Goal: Contribute content: Add original content to the website for others to see

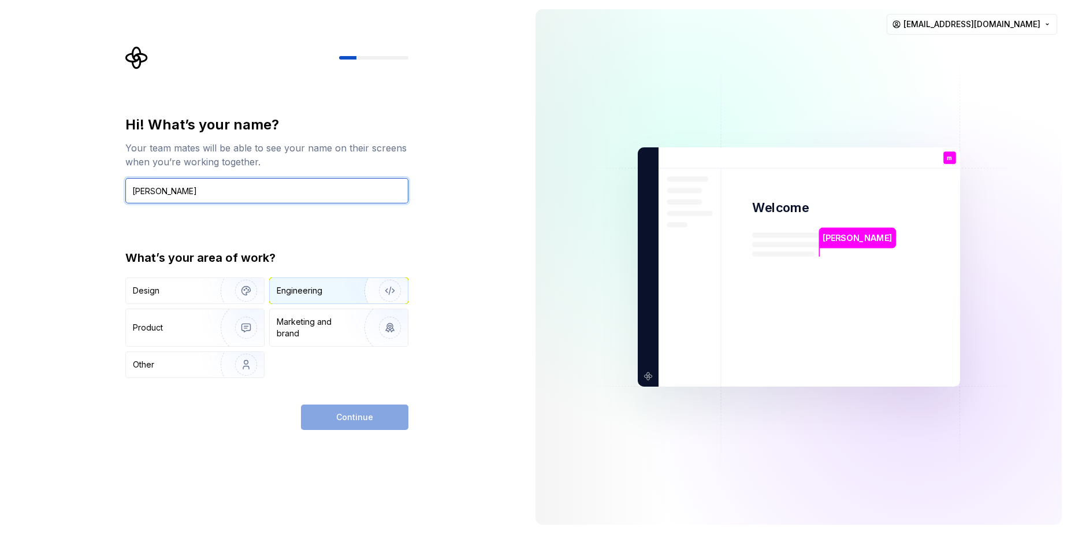
type input "mohamed"
click at [319, 295] on div "Engineering" at bounding box center [300, 291] width 46 height 12
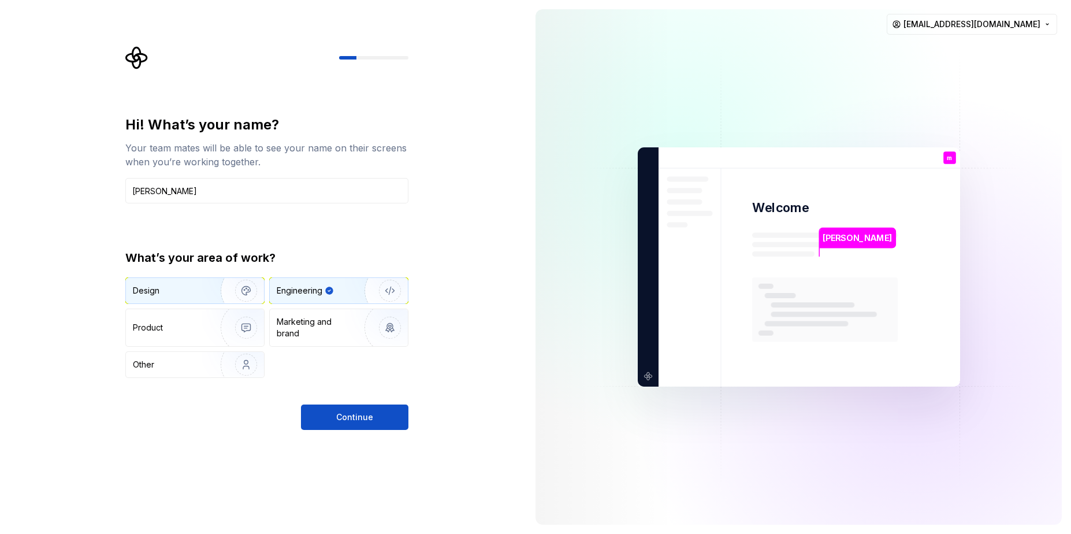
click at [194, 292] on div "Design" at bounding box center [169, 291] width 73 height 12
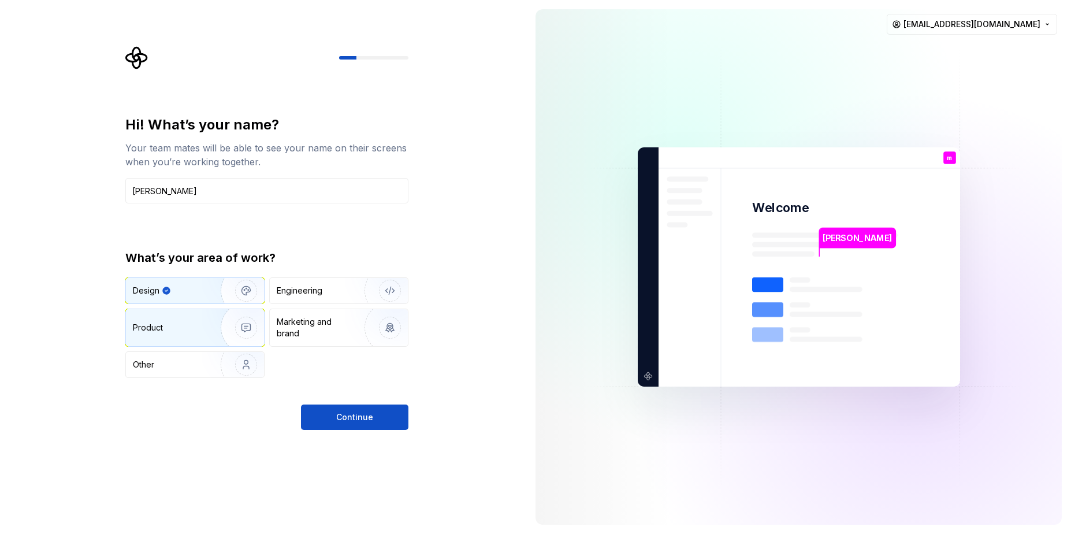
click at [193, 318] on div "Product" at bounding box center [195, 327] width 138 height 37
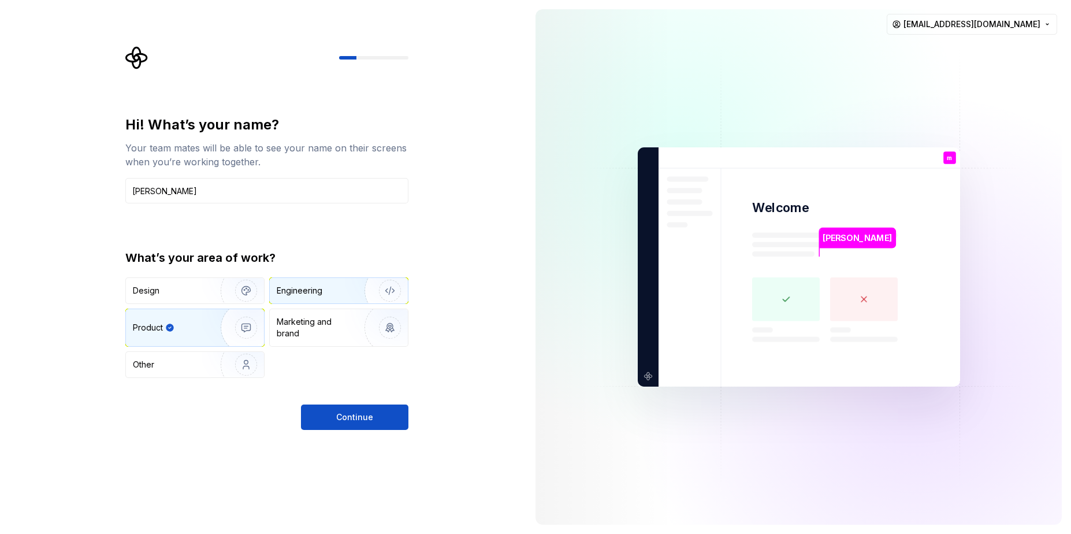
click at [299, 296] on div "Engineering" at bounding box center [300, 291] width 46 height 12
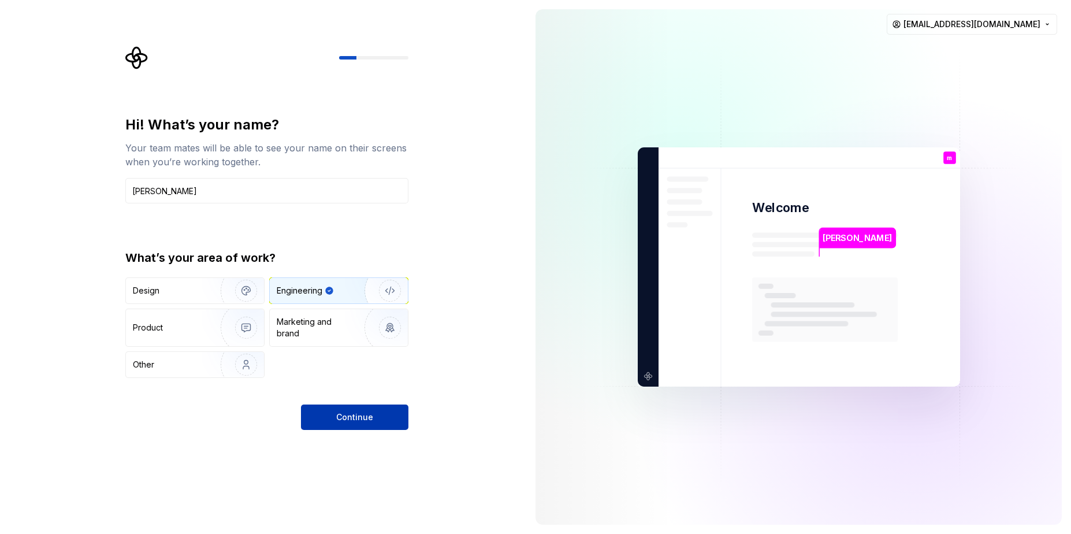
click at [333, 420] on button "Continue" at bounding box center [354, 416] width 107 height 25
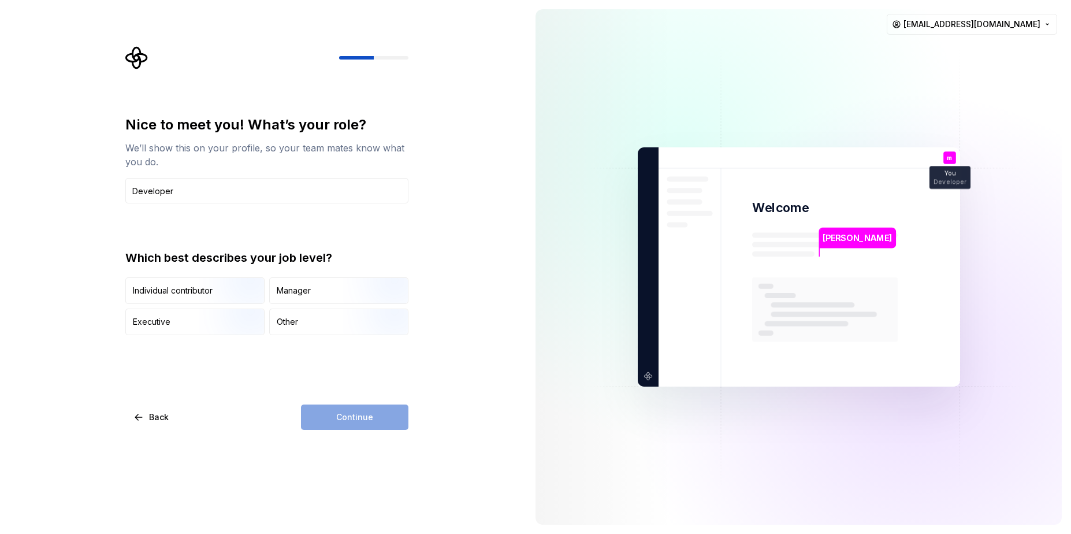
type input "Developer"
click at [371, 417] on div "Continue" at bounding box center [354, 416] width 107 height 25
click at [293, 283] on div "Manager" at bounding box center [339, 290] width 138 height 25
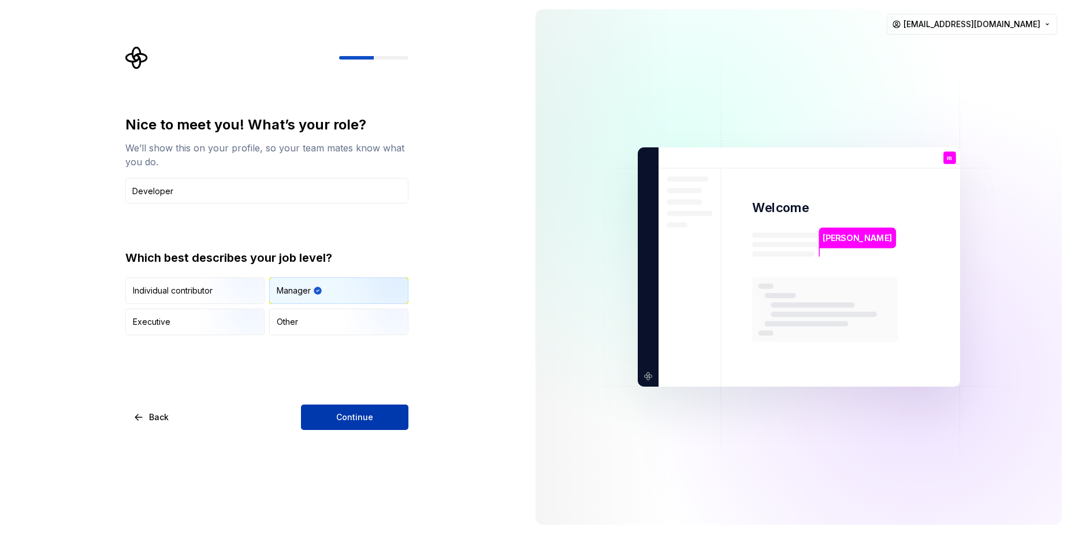
click at [332, 413] on button "Continue" at bounding box center [354, 416] width 107 height 25
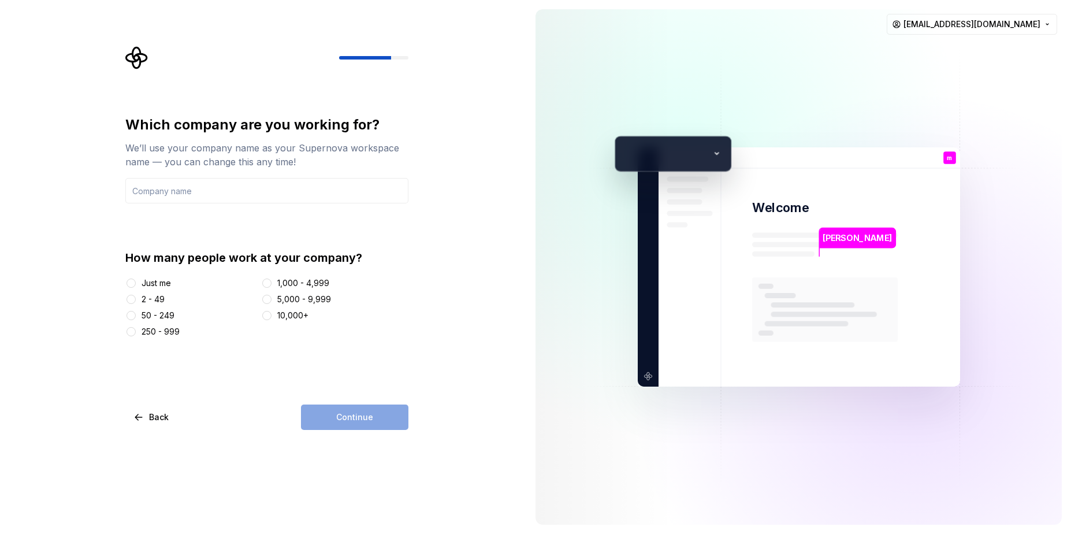
click at [153, 284] on div "Just me" at bounding box center [156, 283] width 29 height 12
click at [136, 284] on button "Just me" at bounding box center [131, 282] width 9 height 9
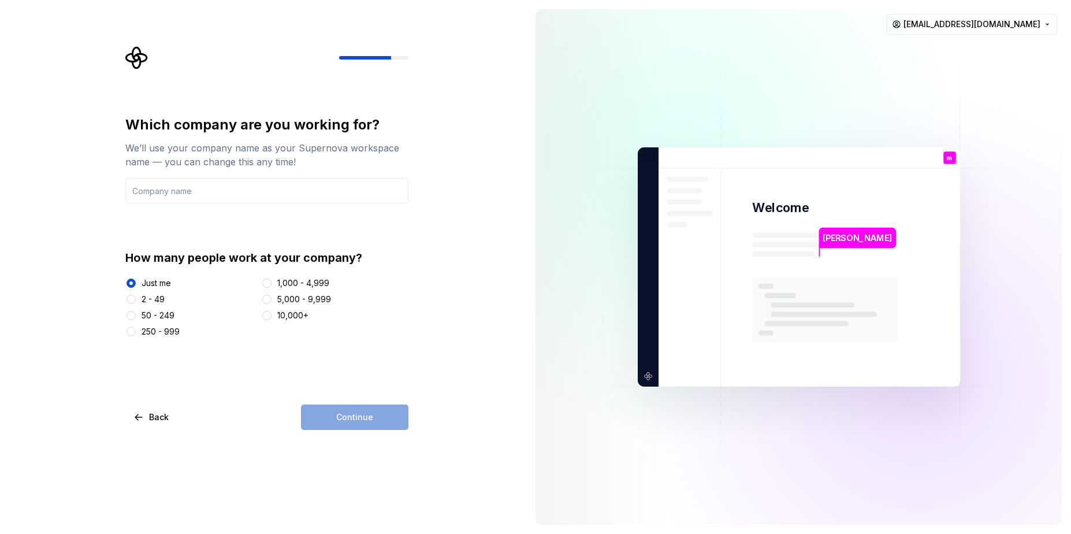
click at [375, 413] on div "Continue" at bounding box center [354, 416] width 107 height 25
click at [359, 192] on input "text" at bounding box center [266, 190] width 283 height 25
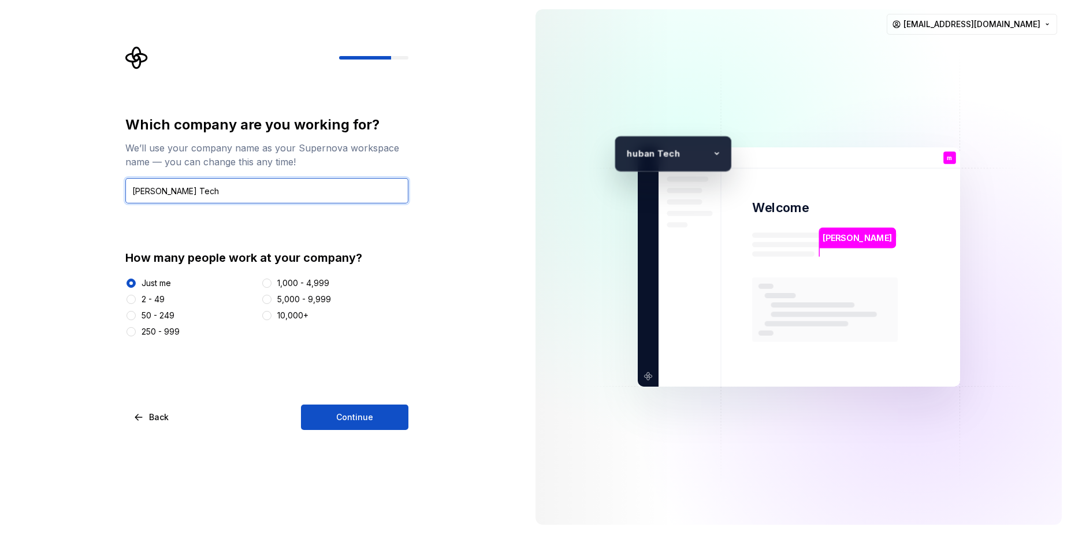
type input "huban Tech"
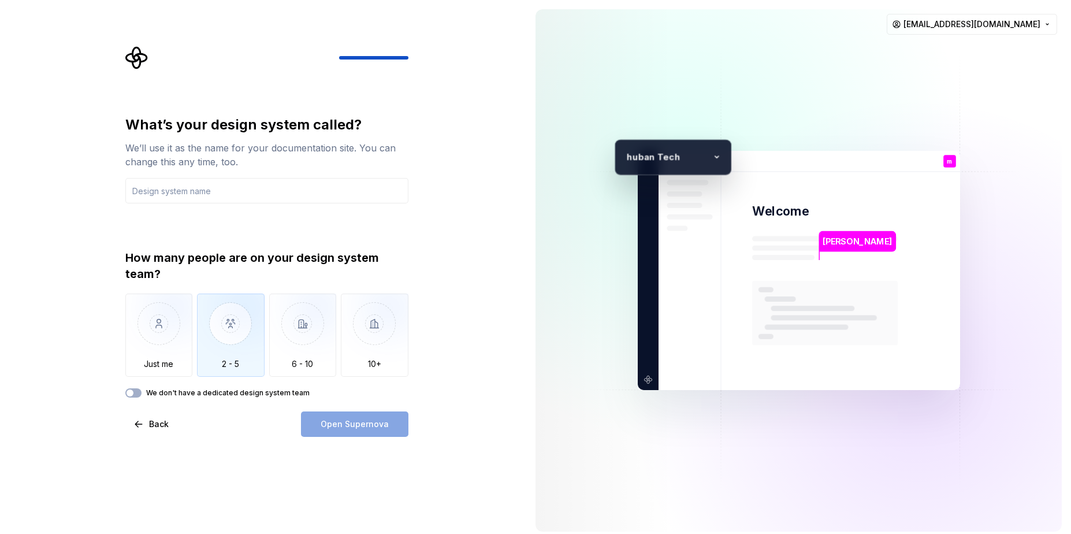
click at [209, 357] on img "button" at bounding box center [231, 331] width 68 height 77
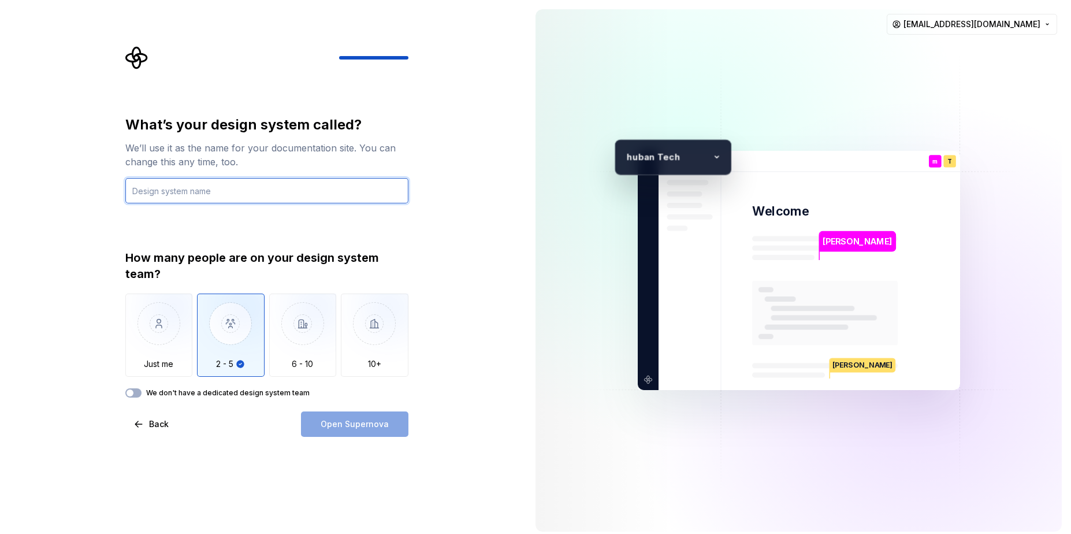
click at [268, 190] on input "text" at bounding box center [266, 190] width 283 height 25
type input "HMS"
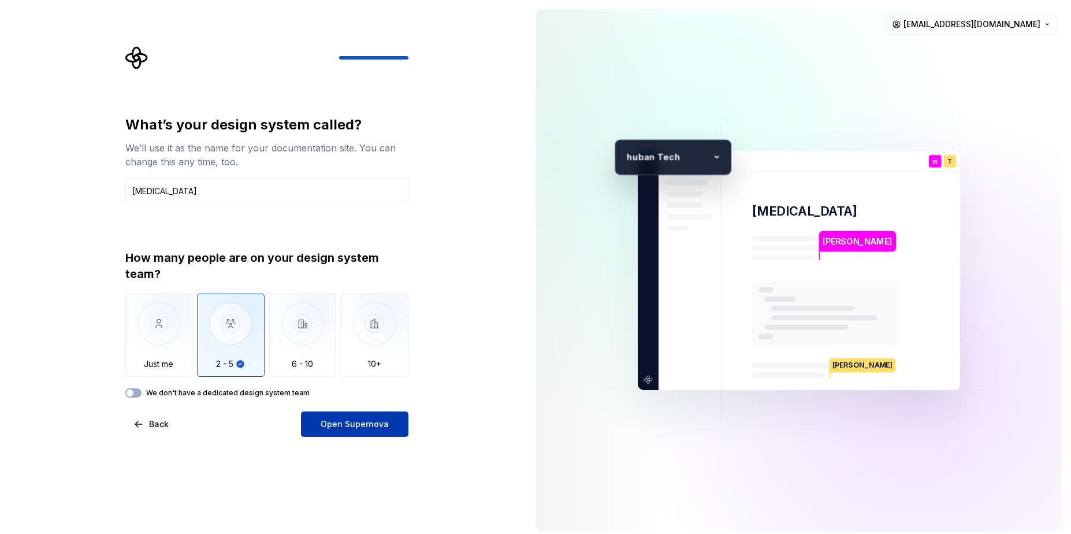
click at [375, 426] on span "Open Supernova" at bounding box center [355, 424] width 68 height 12
click at [690, 162] on p "uban Tech" at bounding box center [670, 157] width 76 height 14
click at [726, 154] on div "h uban Tech" at bounding box center [673, 157] width 117 height 36
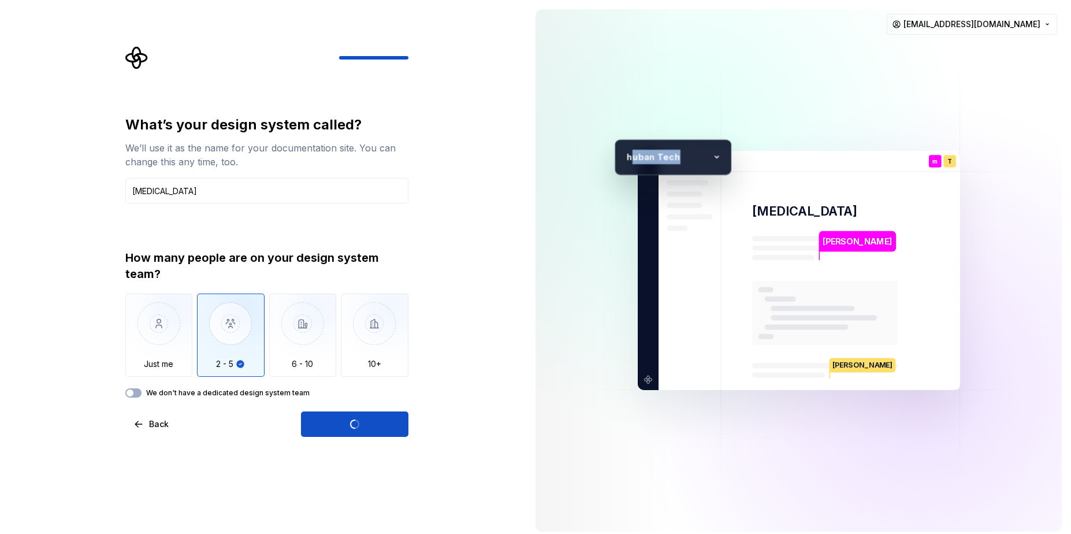
click at [726, 154] on div "h uban Tech" at bounding box center [673, 157] width 117 height 36
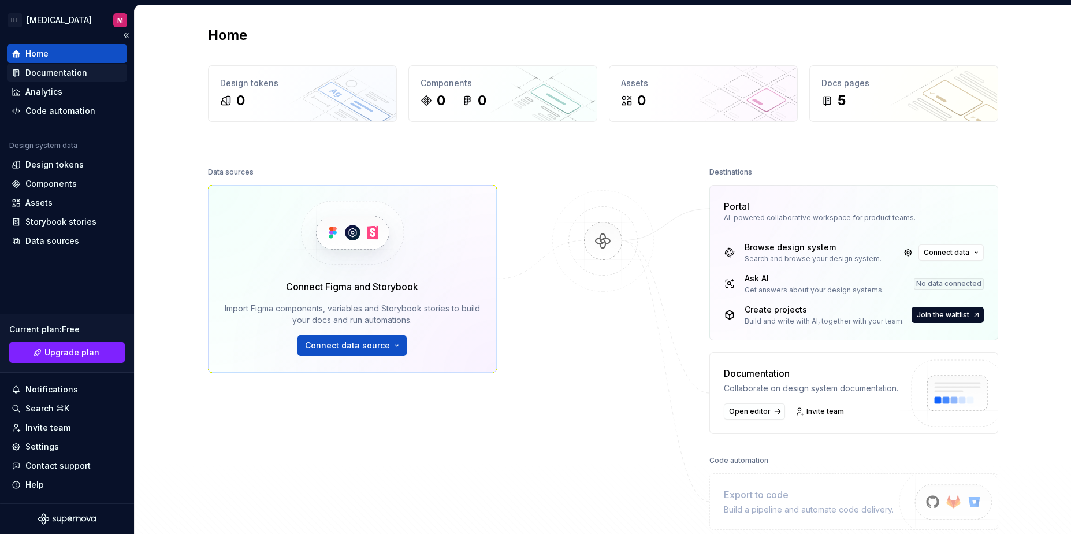
click at [88, 79] on div "Documentation" at bounding box center [67, 73] width 120 height 18
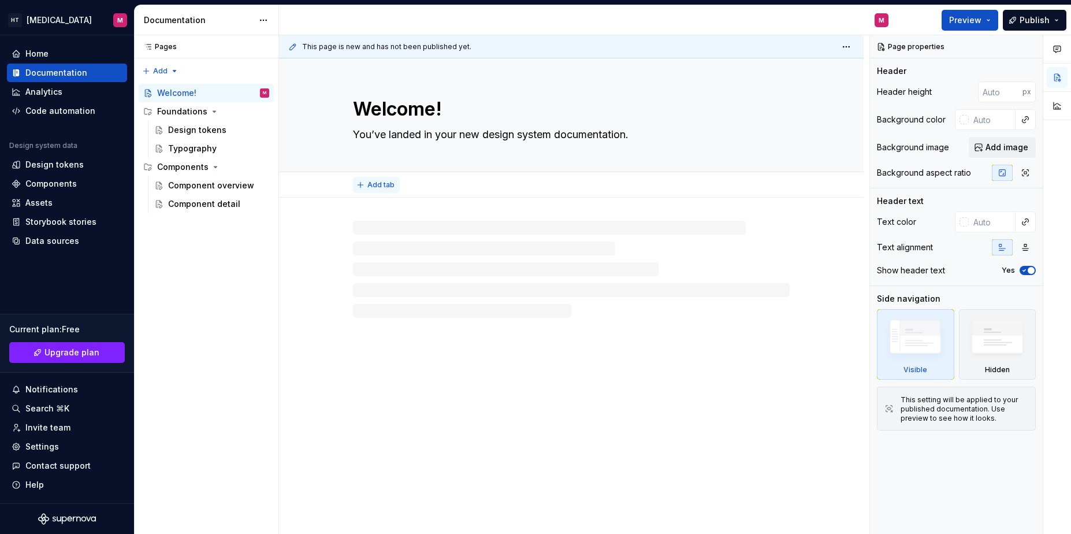
click at [362, 184] on button "Add tab" at bounding box center [376, 185] width 47 height 16
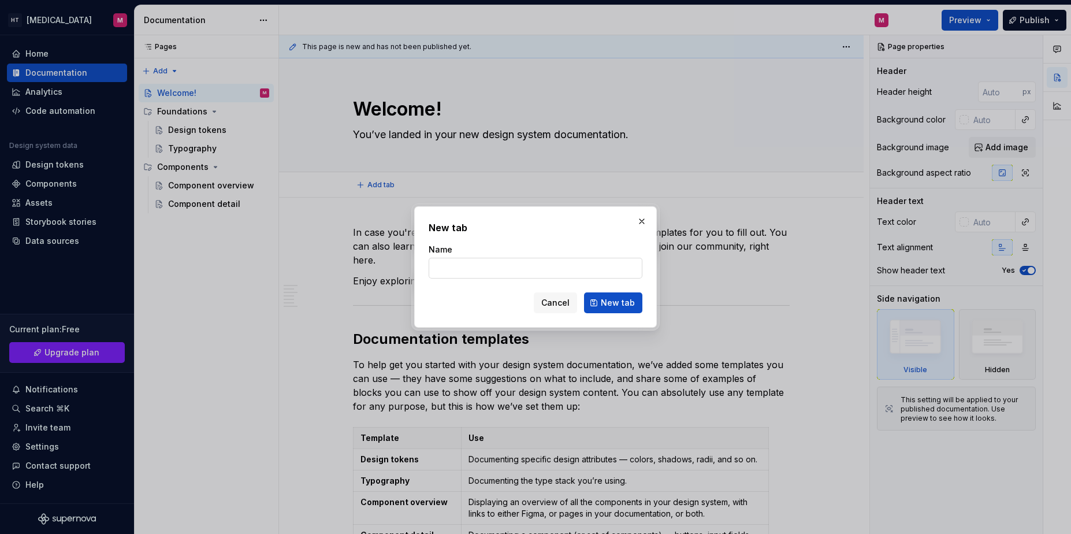
type textarea "*"
type input "home"
click at [605, 308] on span "New tab" at bounding box center [618, 303] width 34 height 12
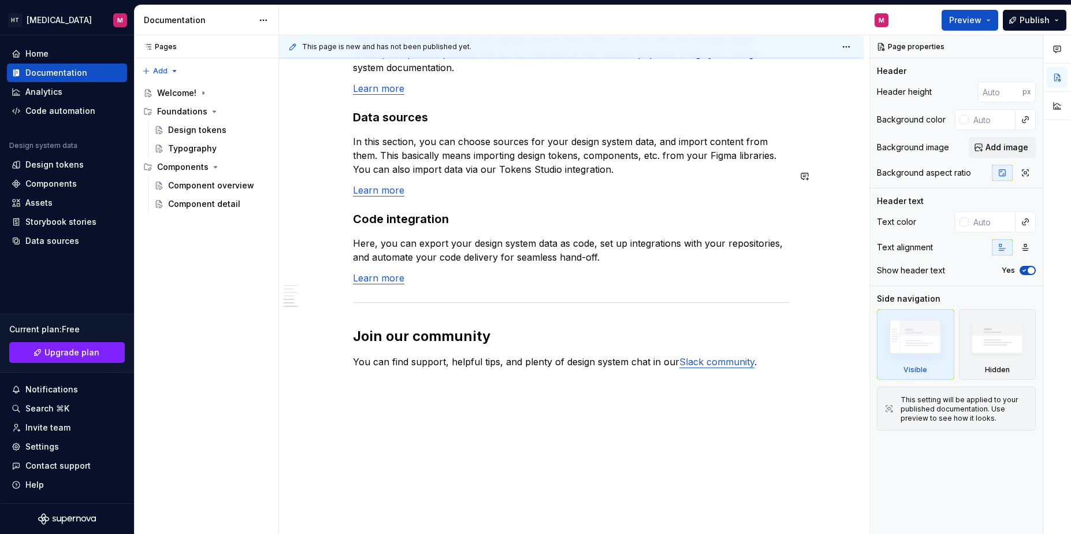
scroll to position [931, 0]
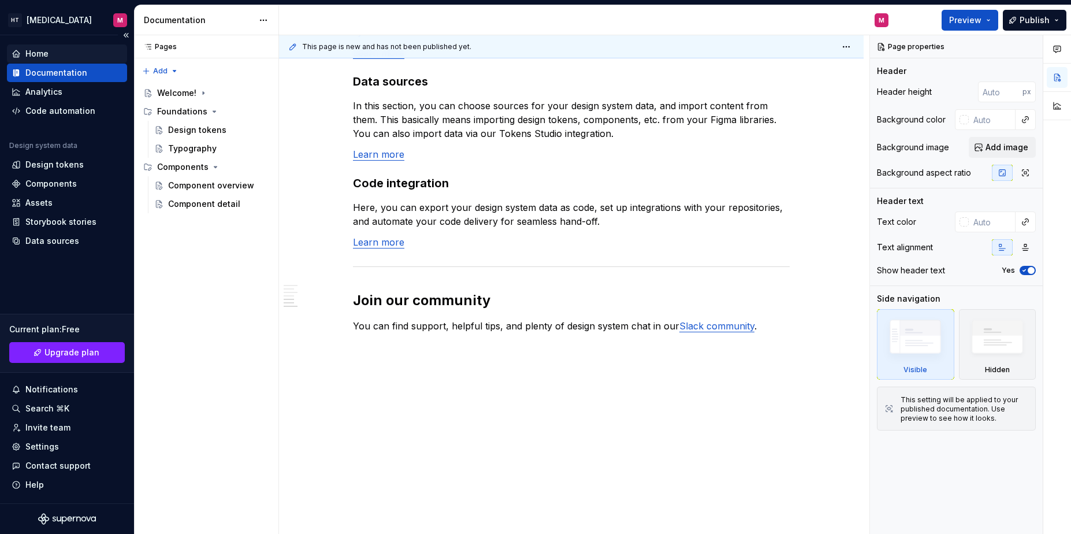
click at [77, 59] on div "Home" at bounding box center [67, 54] width 111 height 12
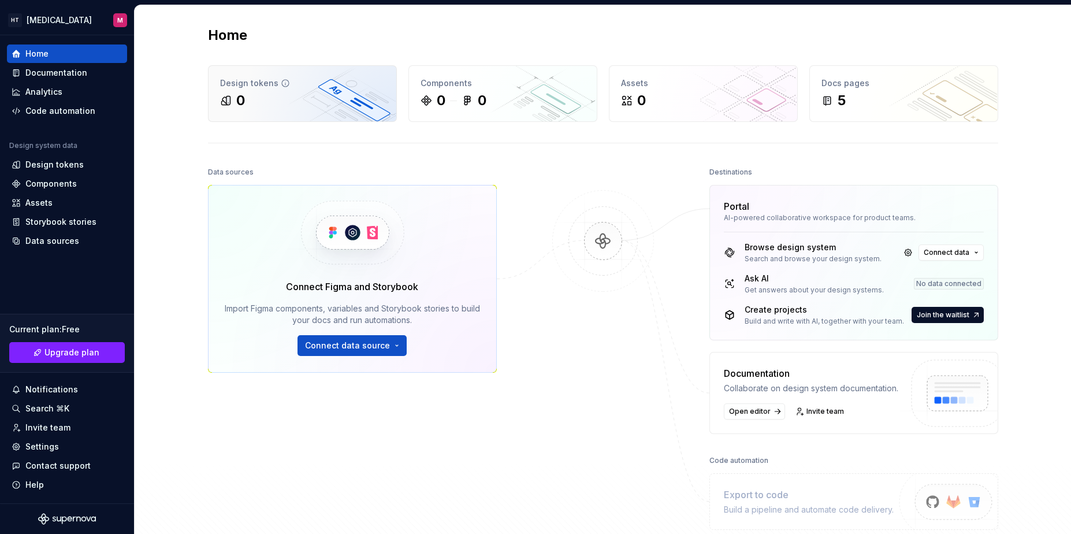
click at [315, 102] on div "0" at bounding box center [302, 100] width 165 height 18
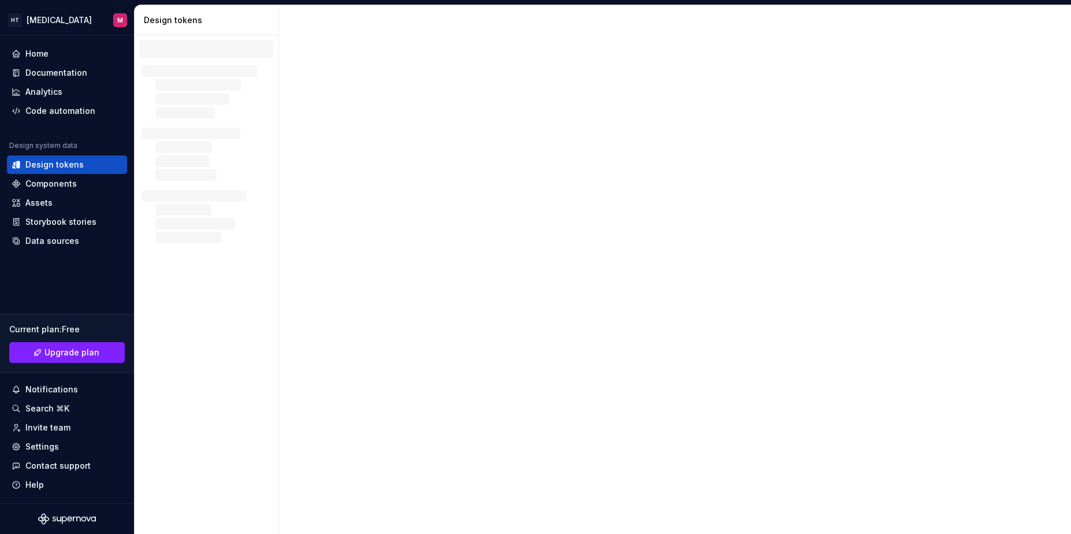
click at [362, 346] on div at bounding box center [675, 269] width 792 height 529
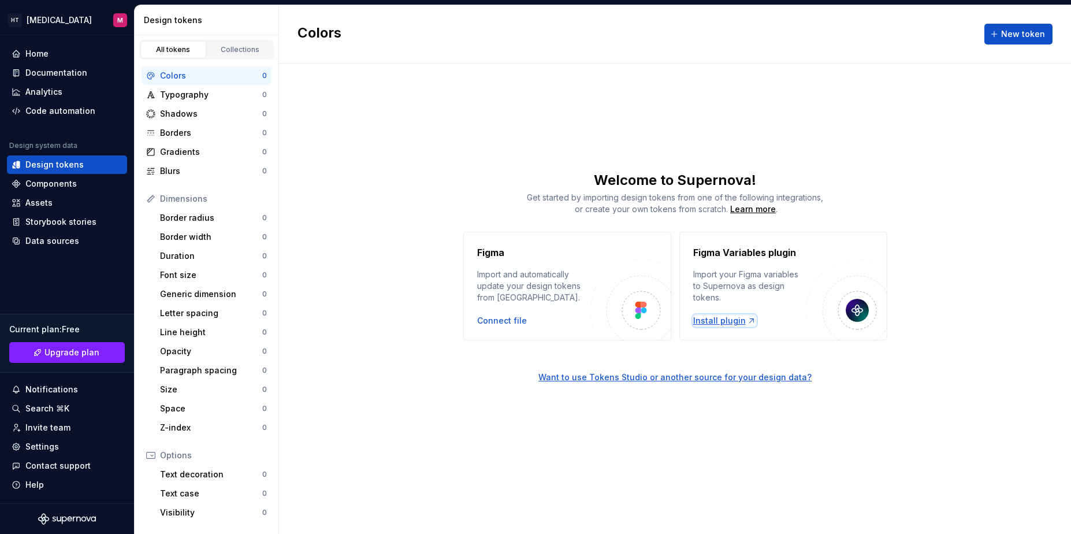
click at [729, 323] on div "Install plugin" at bounding box center [724, 321] width 63 height 12
click at [76, 116] on div "Code automation" at bounding box center [60, 111] width 70 height 12
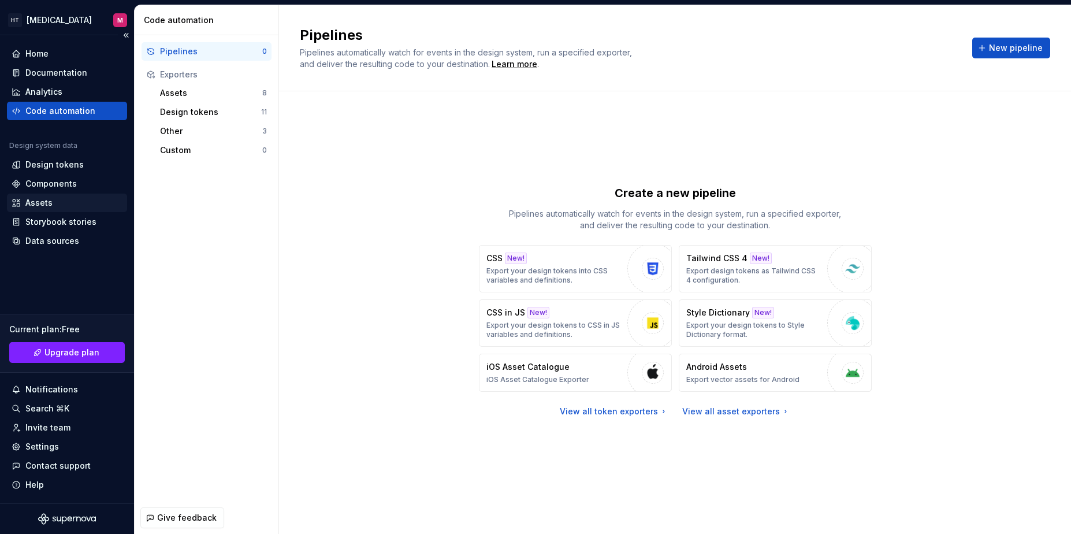
click at [51, 202] on div "Assets" at bounding box center [38, 203] width 27 height 12
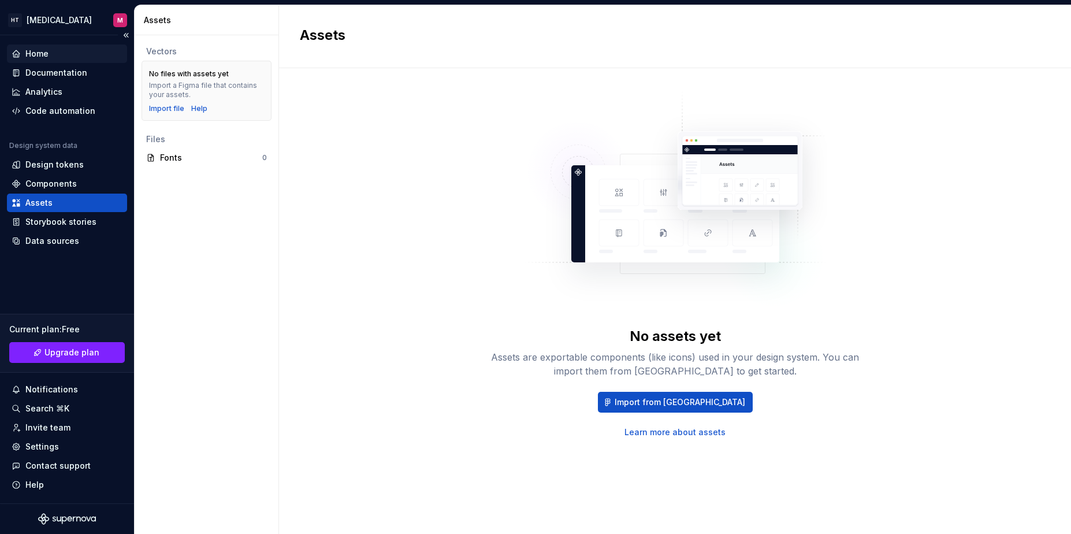
click at [42, 48] on div "Home" at bounding box center [36, 54] width 23 height 12
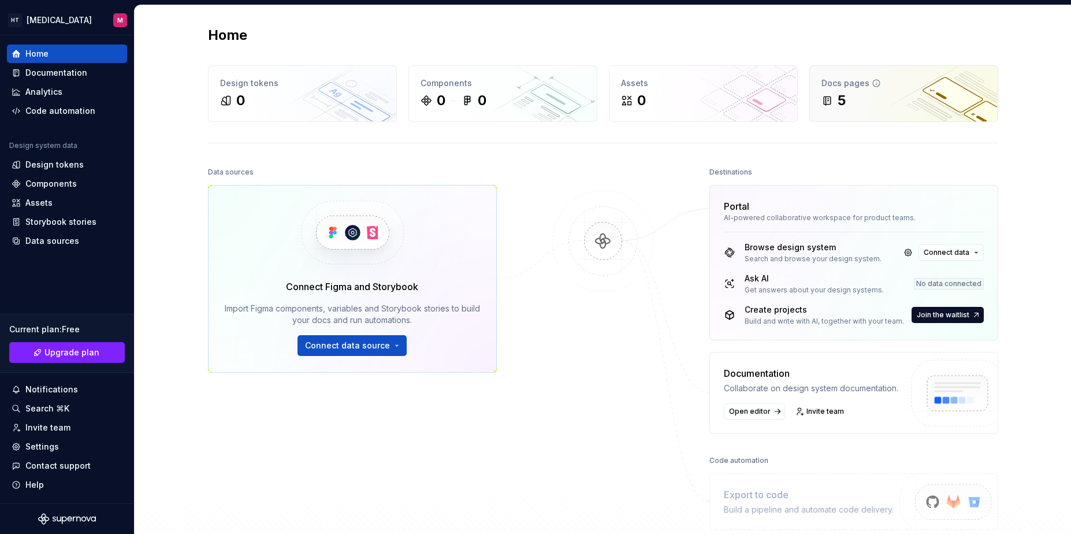
click at [855, 112] on div "Docs pages 5" at bounding box center [904, 93] width 188 height 55
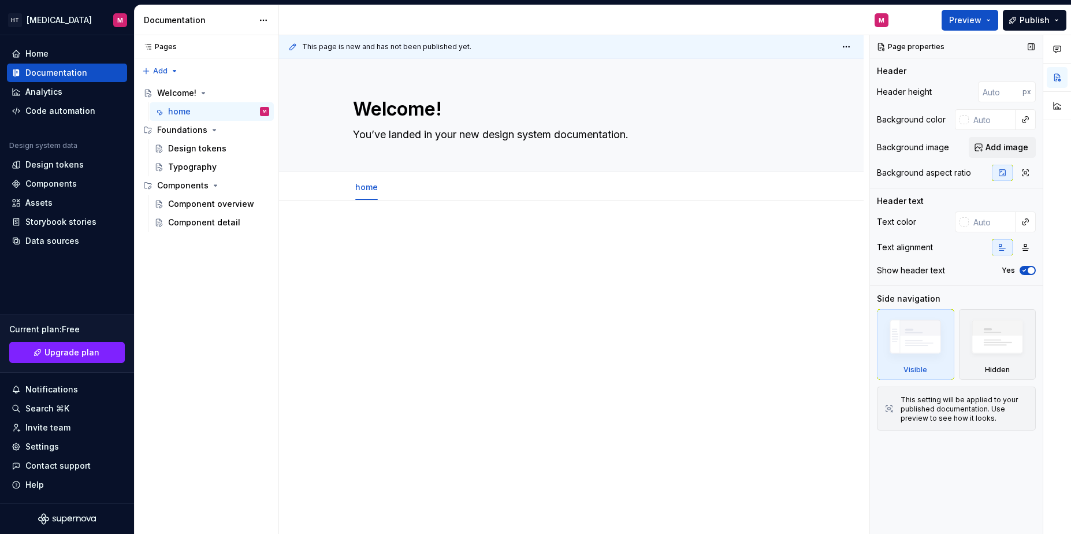
type textarea "*"
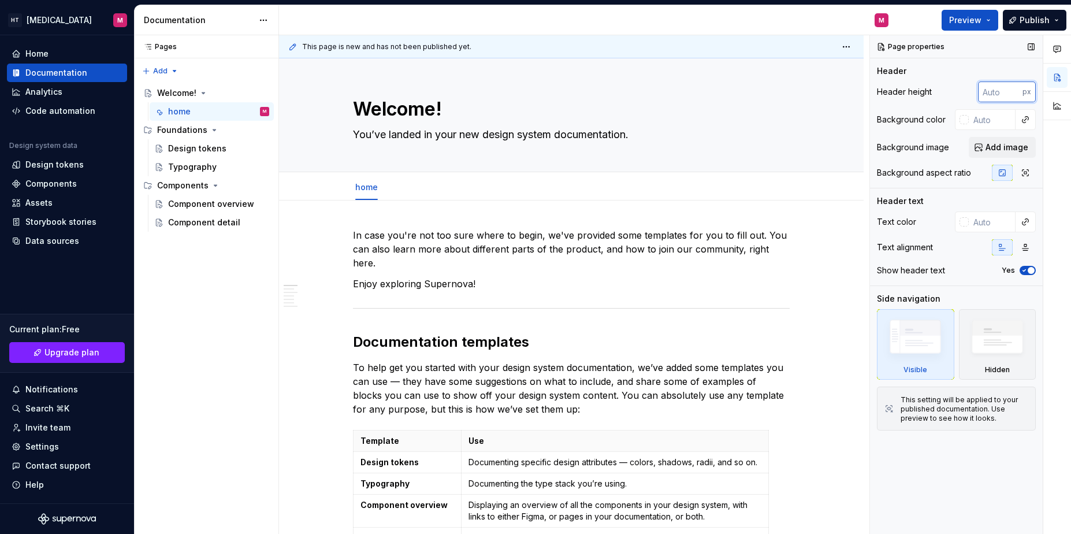
click at [991, 97] on input "number" at bounding box center [1000, 91] width 44 height 21
click at [1003, 91] on input "number" at bounding box center [1000, 91] width 44 height 21
click at [1005, 94] on input "number" at bounding box center [1000, 91] width 44 height 21
click at [1002, 97] on input "number" at bounding box center [1000, 91] width 44 height 21
type input "80"
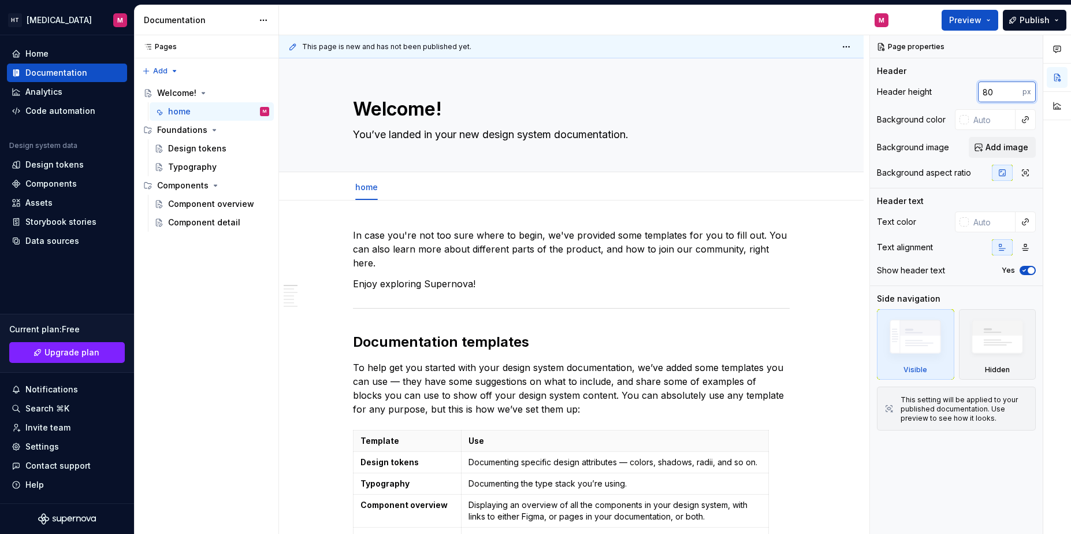
type textarea "*"
type input "80"
click at [800, 165] on div "Welcome! You’ve landed in your new design system documentation." at bounding box center [571, 114] width 492 height 113
click at [490, 122] on textarea "Welcome!" at bounding box center [569, 109] width 437 height 28
click at [1064, 109] on button "button" at bounding box center [1057, 105] width 21 height 21
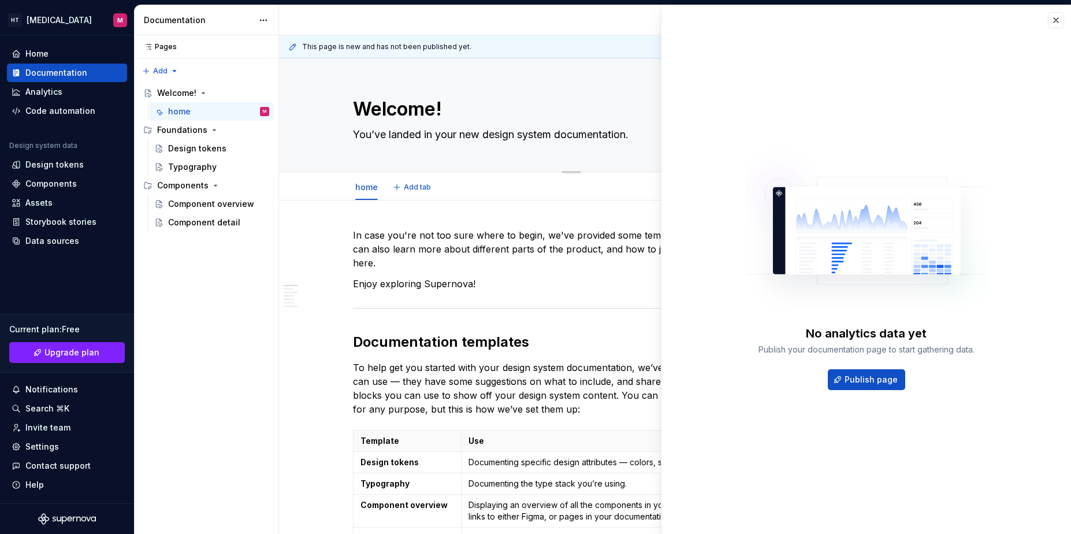
click at [510, 135] on textarea "You’ve landed in your new design system documentation." at bounding box center [569, 134] width 437 height 18
click at [633, 83] on div "Edit header" at bounding box center [566, 78] width 575 height 21
click at [1055, 19] on button "button" at bounding box center [1056, 20] width 16 height 16
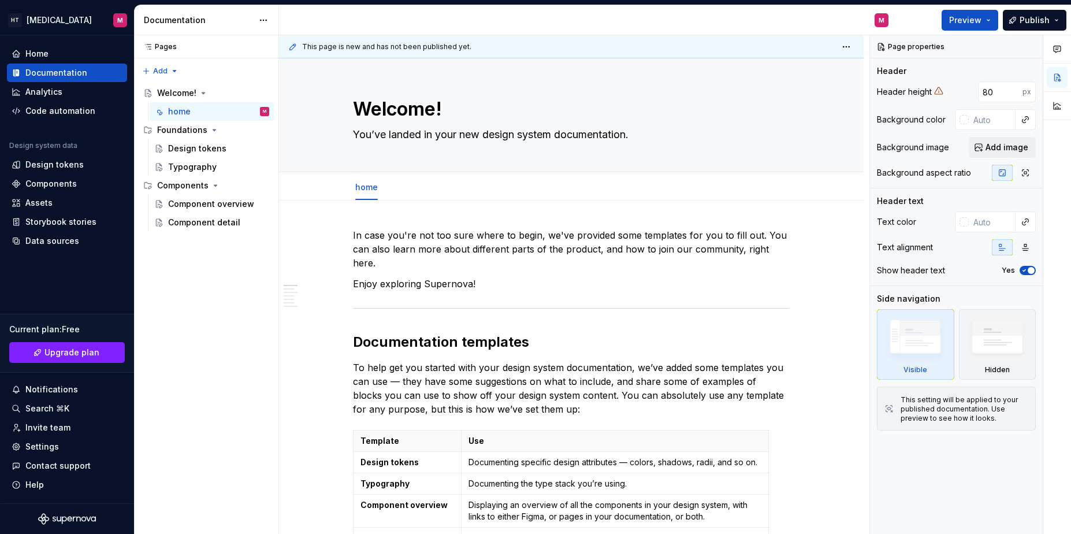
type textarea "*"
